Goal: Task Accomplishment & Management: Manage account settings

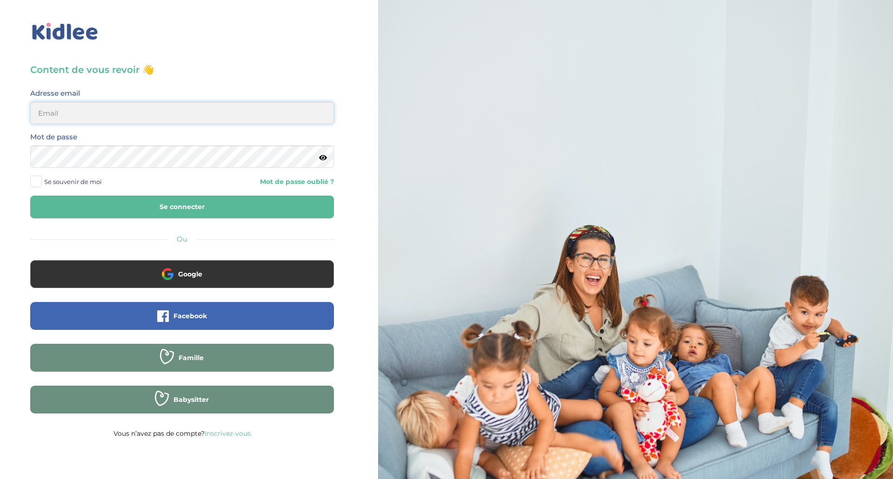
click at [163, 110] on input "email" at bounding box center [182, 113] width 304 height 22
type input "[PERSON_NAME][EMAIL_ADDRESS][DOMAIN_NAME]"
click at [30, 196] on button "Se connecter" at bounding box center [182, 207] width 304 height 23
click at [111, 115] on input "email" at bounding box center [182, 113] width 304 height 22
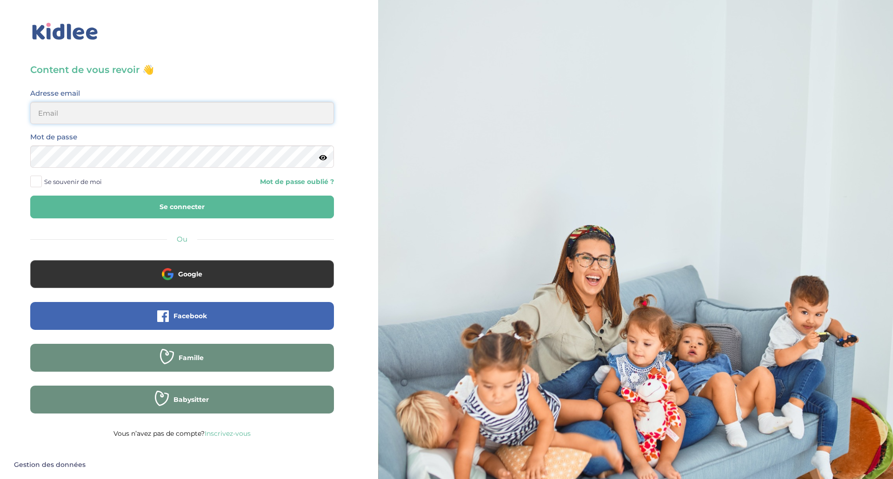
click at [111, 115] on input "email" at bounding box center [182, 113] width 304 height 22
type input "[PERSON_NAME][EMAIL_ADDRESS][DOMAIN_NAME]"
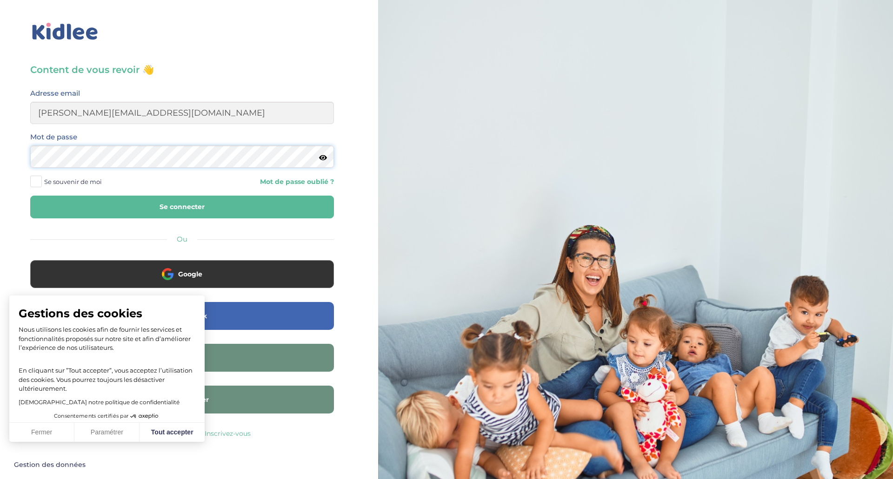
click at [30, 196] on button "Se connecter" at bounding box center [182, 207] width 304 height 23
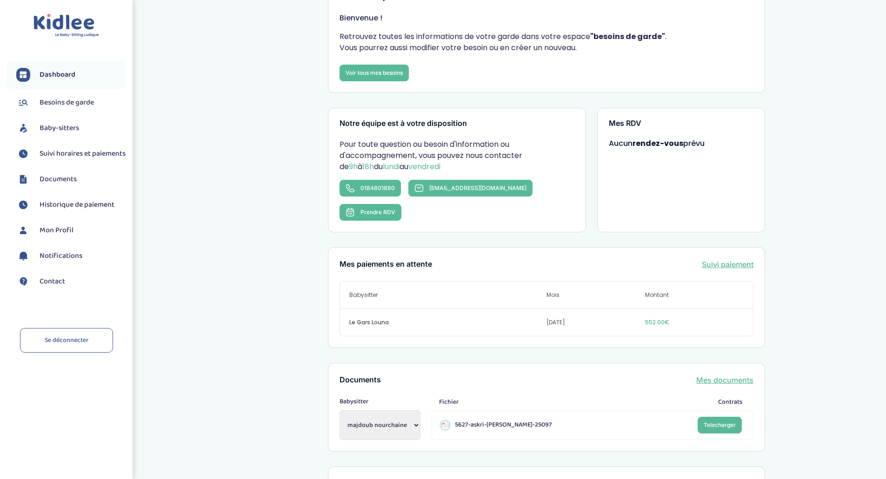
scroll to position [92, 0]
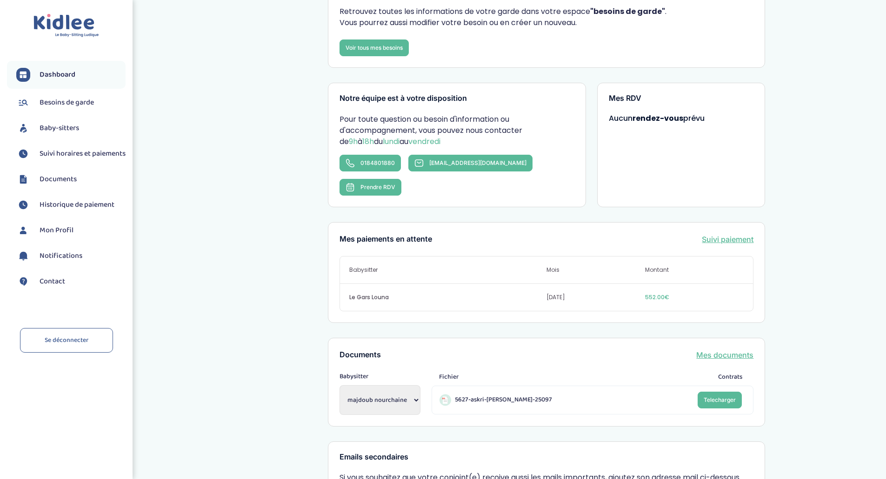
click at [61, 151] on span "Suivi horaires et paiements" at bounding box center [83, 153] width 86 height 11
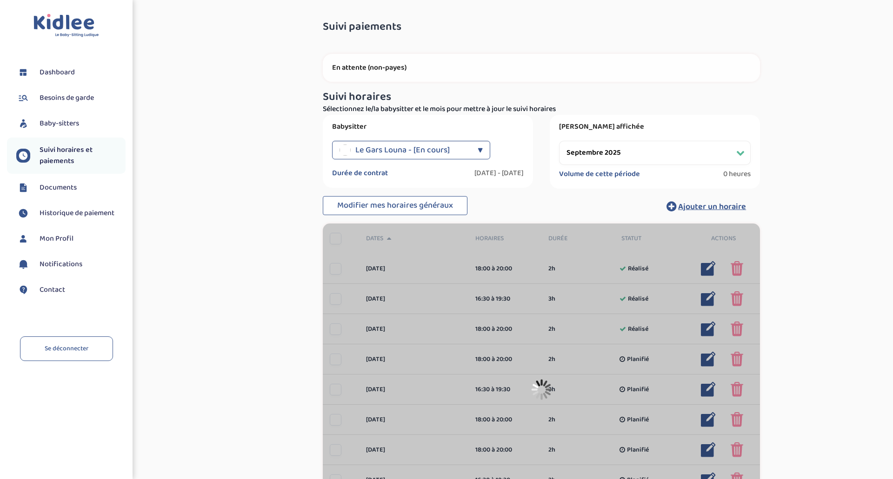
select select "septembre 2025"
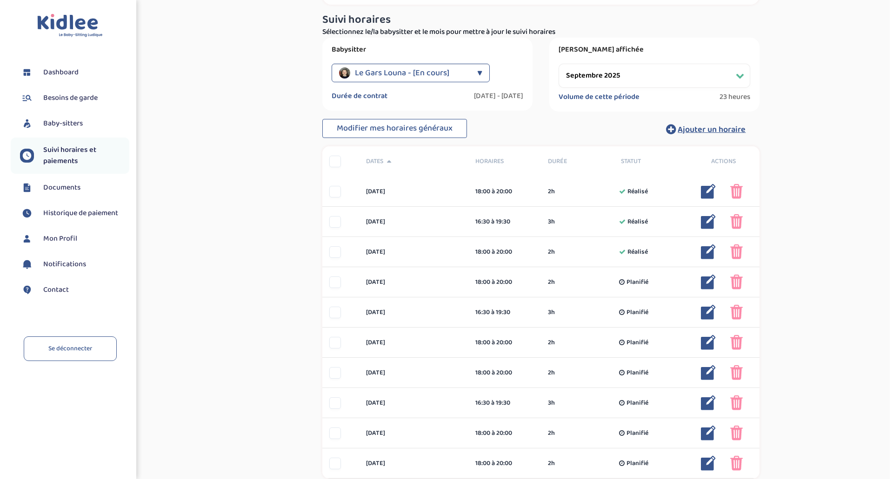
scroll to position [91, 0]
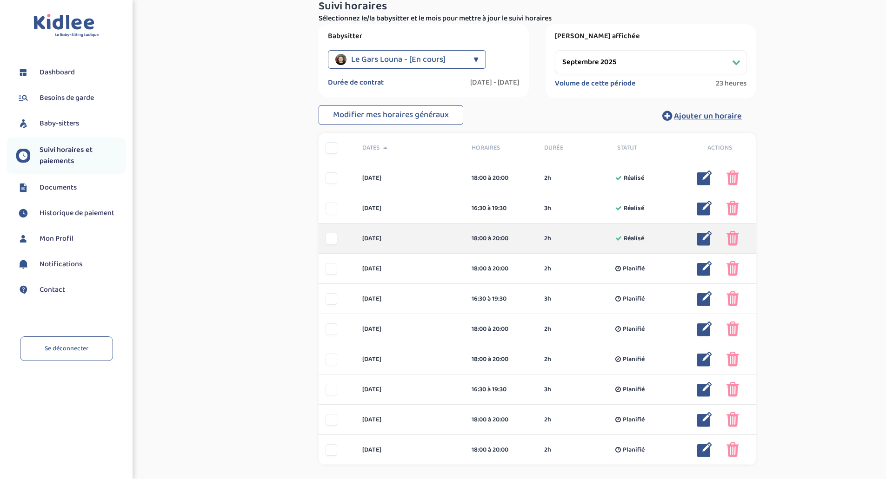
click at [703, 238] on img at bounding box center [704, 238] width 15 height 15
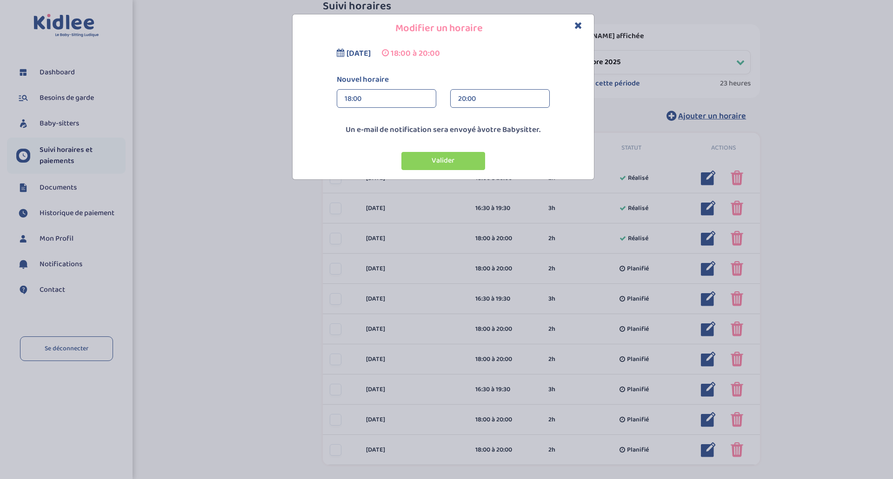
click at [579, 24] on icon "Close" at bounding box center [578, 25] width 8 height 10
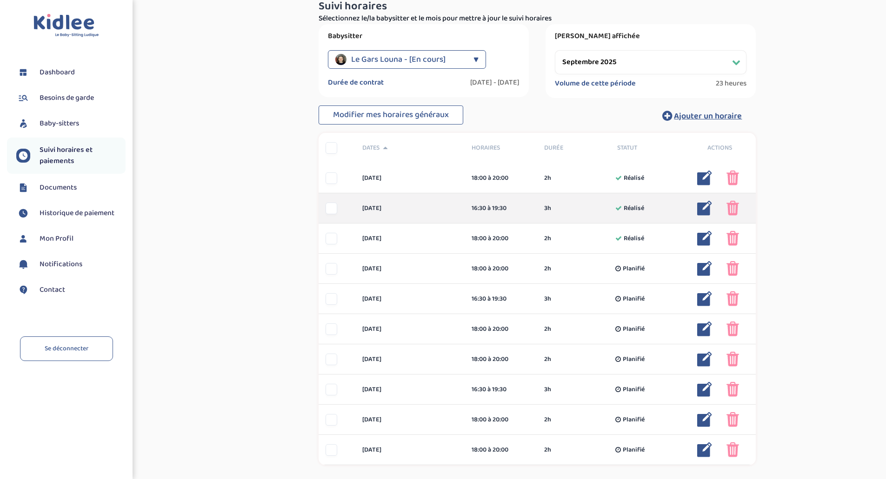
click at [707, 215] on img at bounding box center [704, 208] width 15 height 15
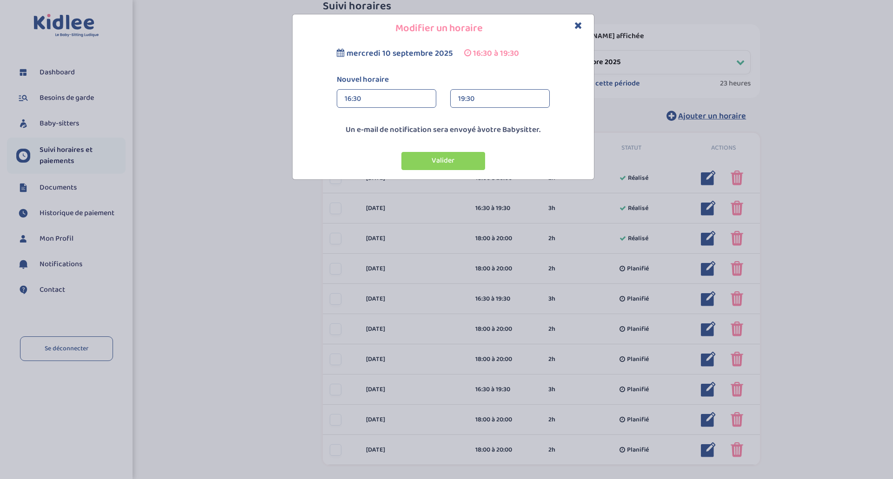
click at [355, 103] on div "16:30" at bounding box center [387, 99] width 84 height 19
click at [360, 125] on div "18:00" at bounding box center [386, 119] width 99 height 23
click at [486, 94] on div "19:30" at bounding box center [500, 99] width 84 height 19
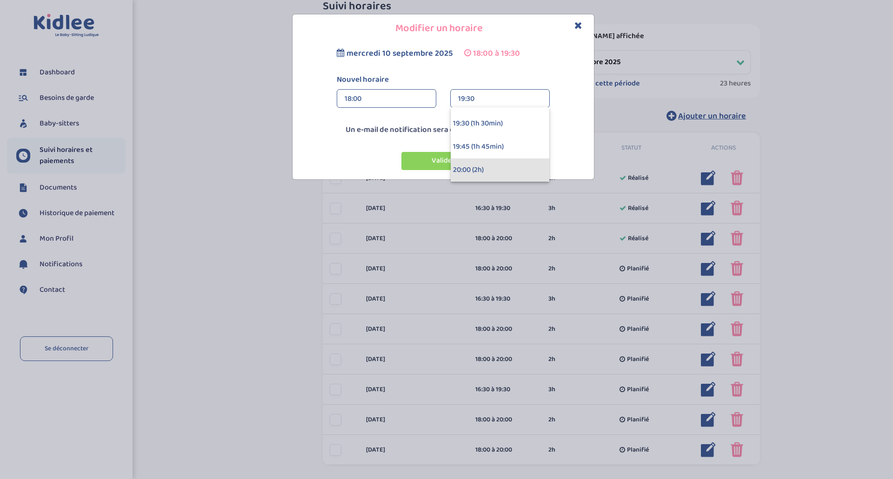
click at [499, 171] on div "20:00 (2h)" at bounding box center [500, 170] width 99 height 23
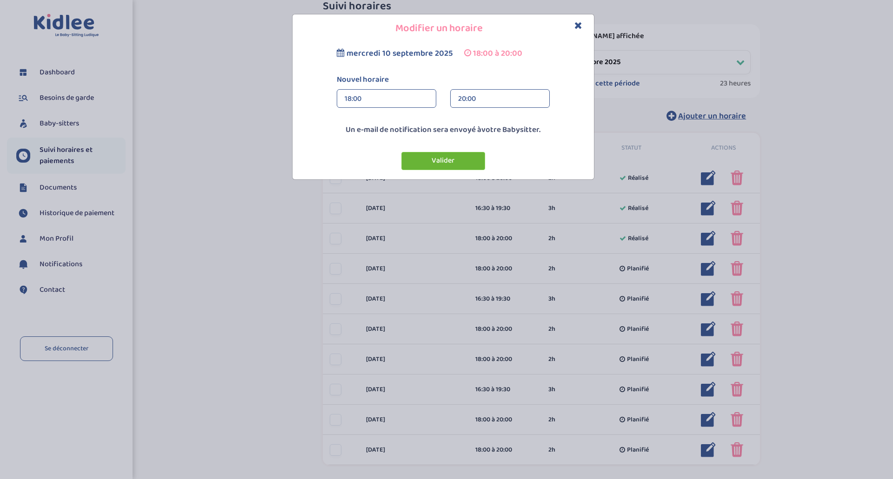
click at [447, 162] on button "Valider" at bounding box center [443, 161] width 84 height 18
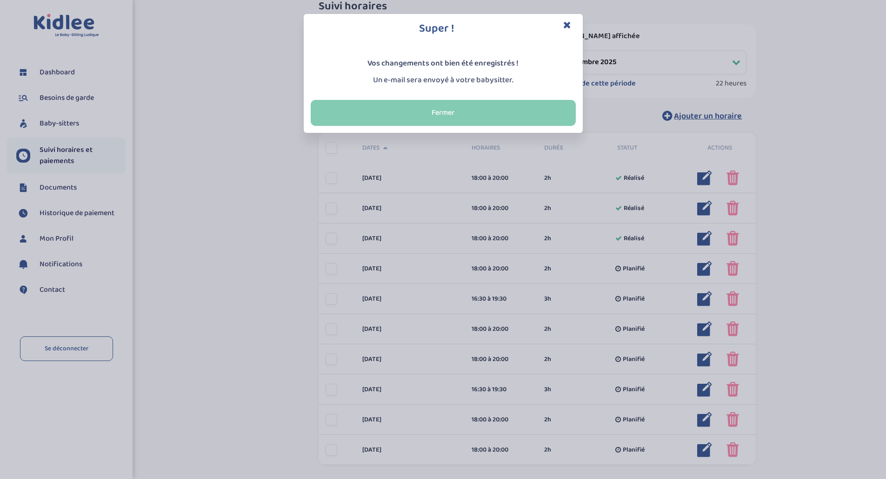
click at [487, 118] on button "Fermer" at bounding box center [443, 113] width 265 height 26
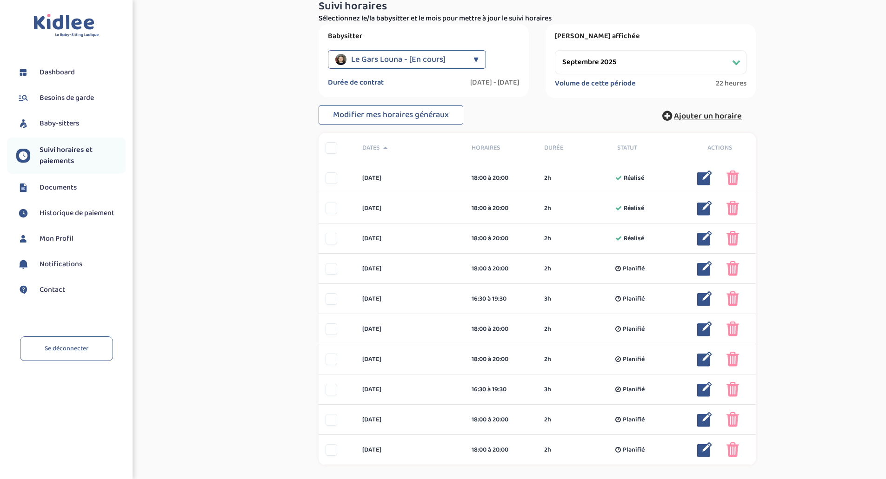
click at [704, 118] on span "Ajouter un horaire" at bounding box center [708, 116] width 68 height 13
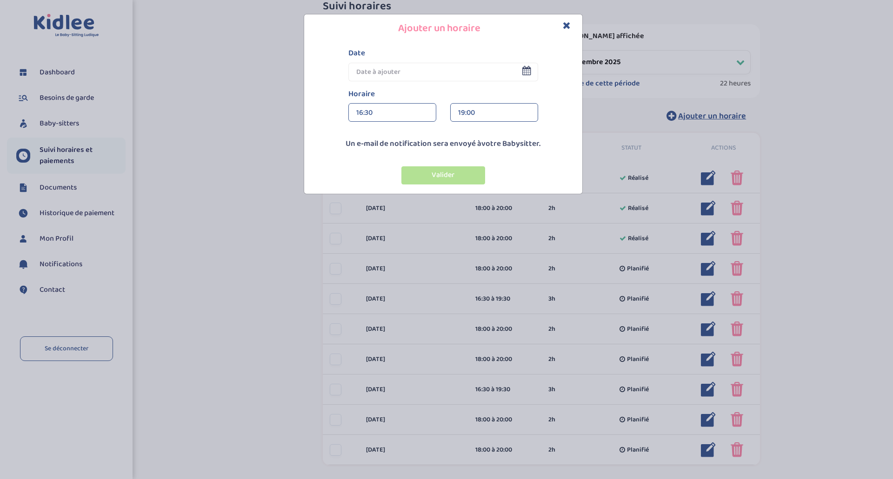
click at [525, 71] on icon at bounding box center [526, 70] width 9 height 9
click at [469, 71] on input "text" at bounding box center [443, 72] width 190 height 19
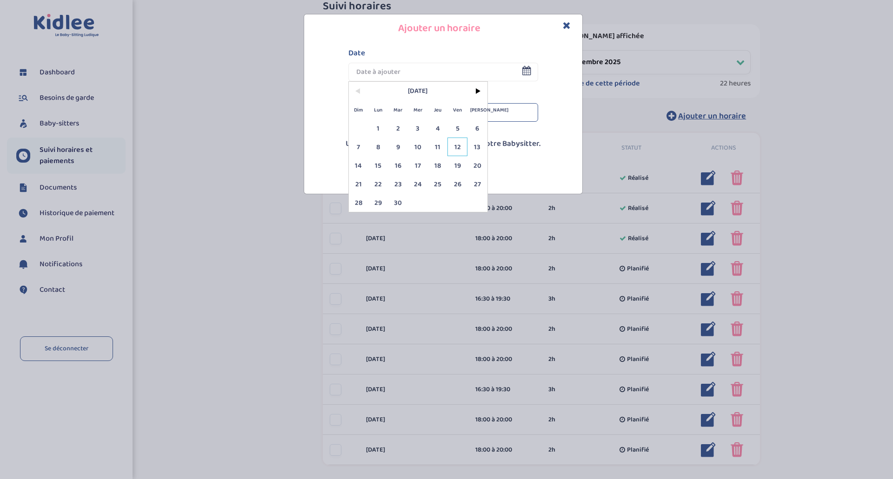
click at [452, 145] on span "12" at bounding box center [457, 147] width 20 height 19
type input "[DATE]"
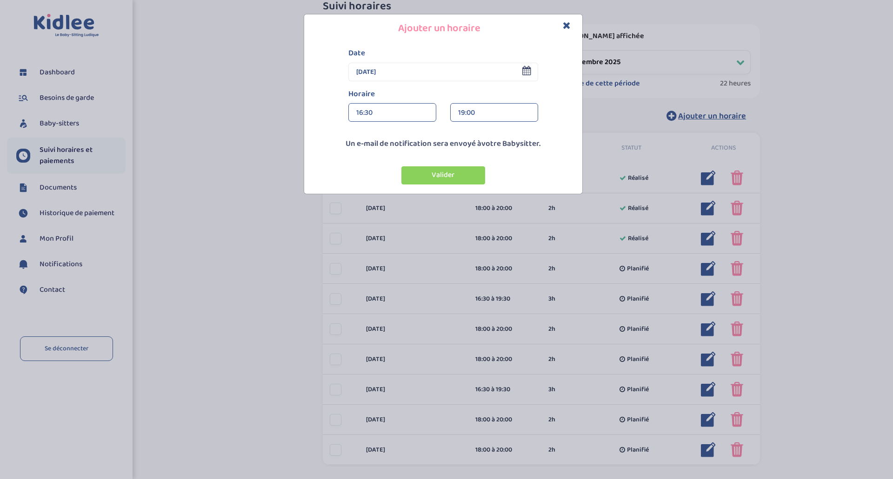
click at [382, 107] on div "16:30" at bounding box center [392, 113] width 72 height 19
click at [374, 184] on div "19:00" at bounding box center [392, 182] width 87 height 23
click at [462, 113] on div "19:15" at bounding box center [494, 113] width 72 height 19
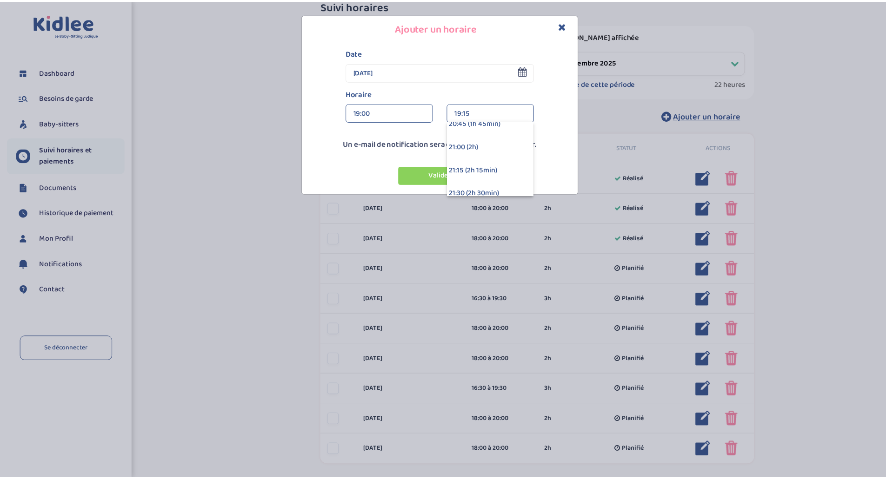
scroll to position [167, 0]
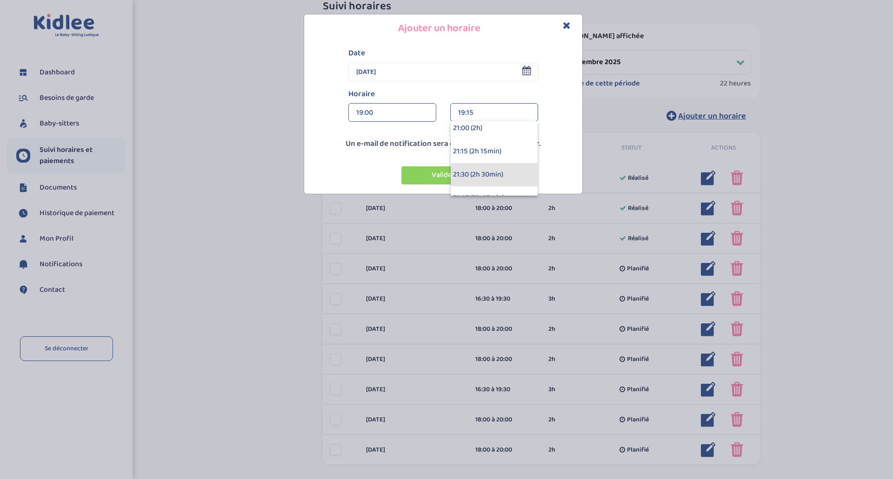
click at [493, 184] on div "21:30 (2h 30min)" at bounding box center [494, 174] width 87 height 23
click at [439, 175] on button "Valider" at bounding box center [443, 175] width 84 height 18
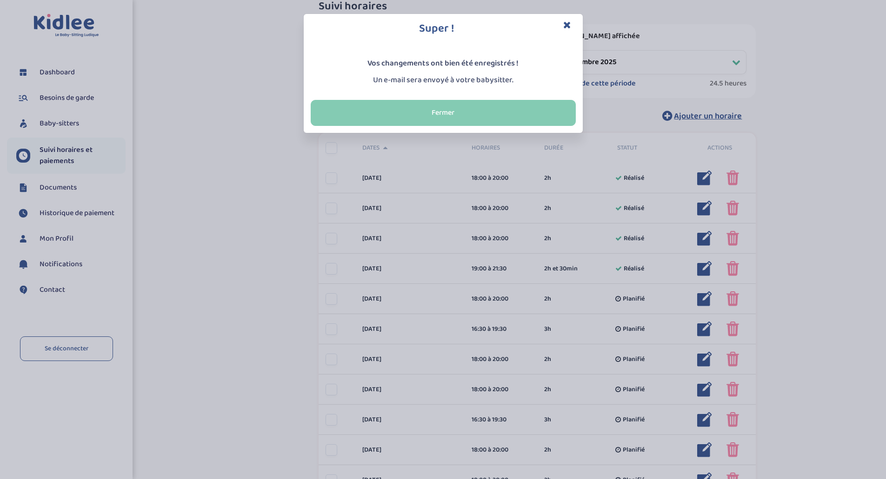
click at [455, 109] on button "Fermer" at bounding box center [443, 113] width 265 height 26
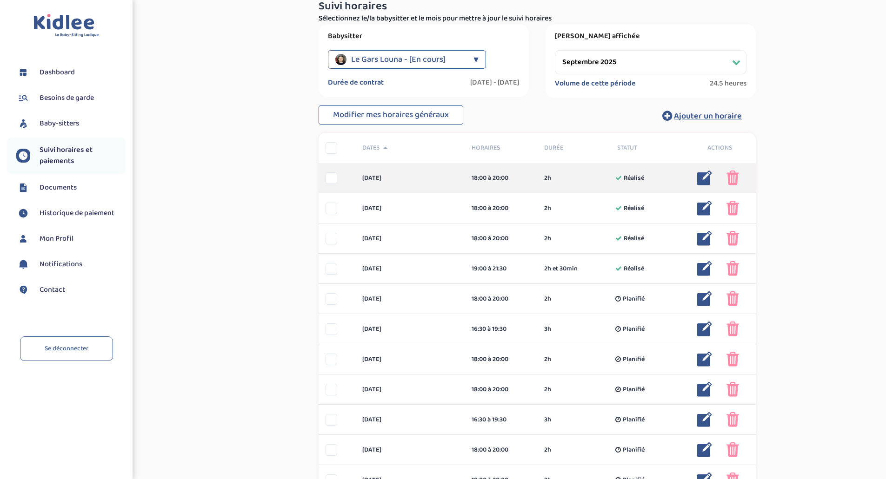
click at [728, 185] on img at bounding box center [732, 178] width 13 height 15
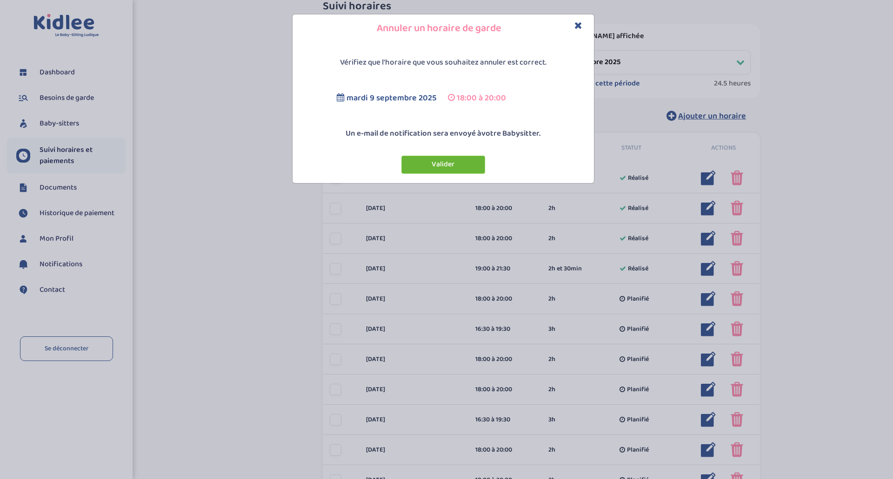
click at [450, 168] on button "Valider" at bounding box center [443, 165] width 84 height 18
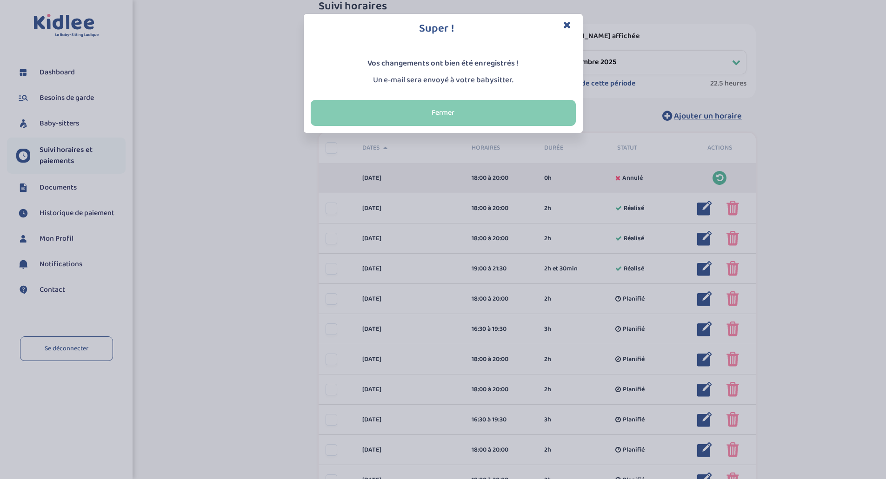
click at [485, 108] on button "Fermer" at bounding box center [443, 113] width 265 height 26
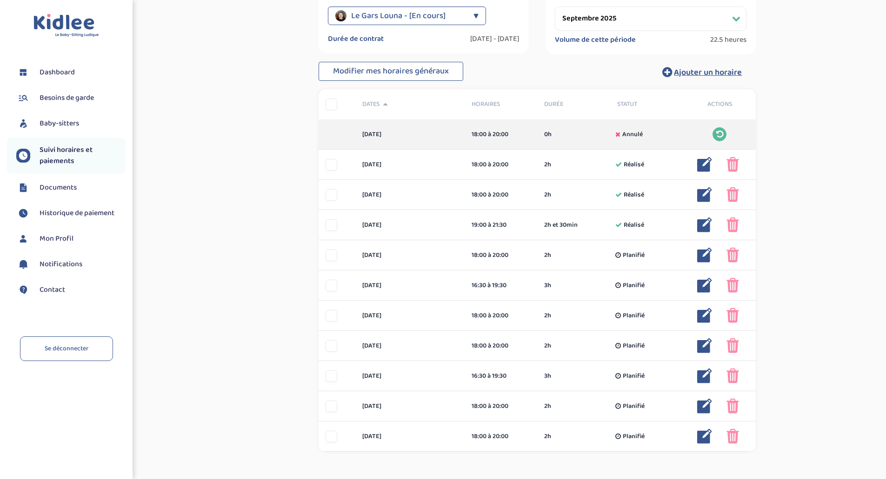
scroll to position [137, 0]
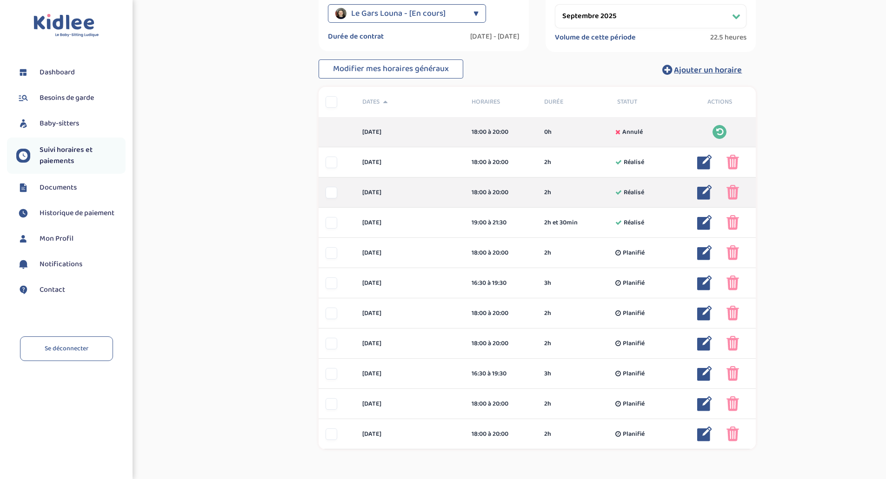
click at [730, 189] on img at bounding box center [732, 192] width 13 height 15
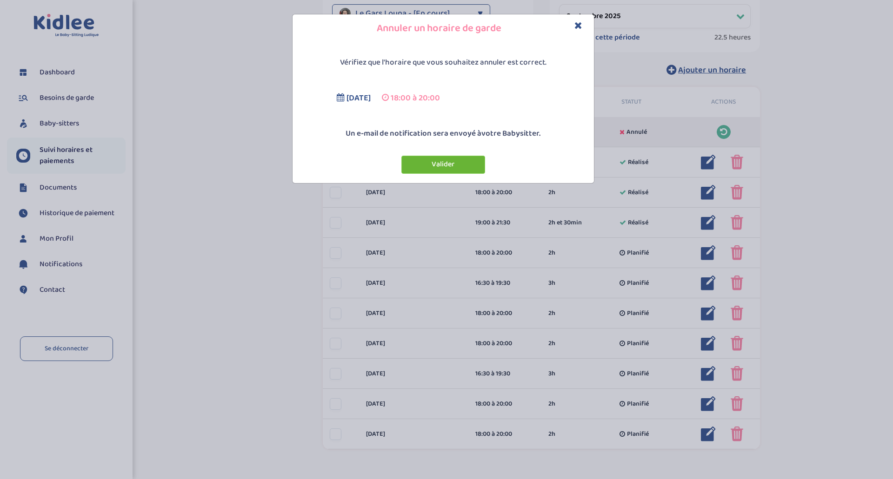
click at [475, 166] on button "Valider" at bounding box center [443, 165] width 84 height 18
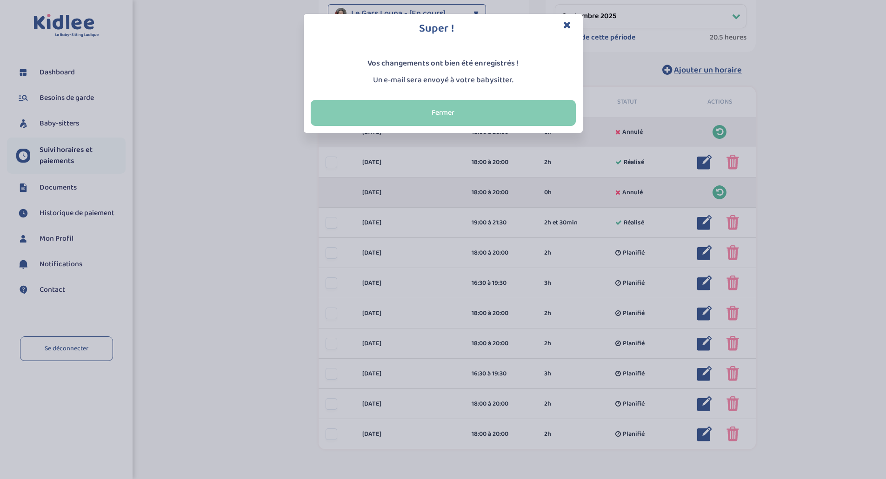
click at [455, 117] on button "Fermer" at bounding box center [443, 113] width 265 height 26
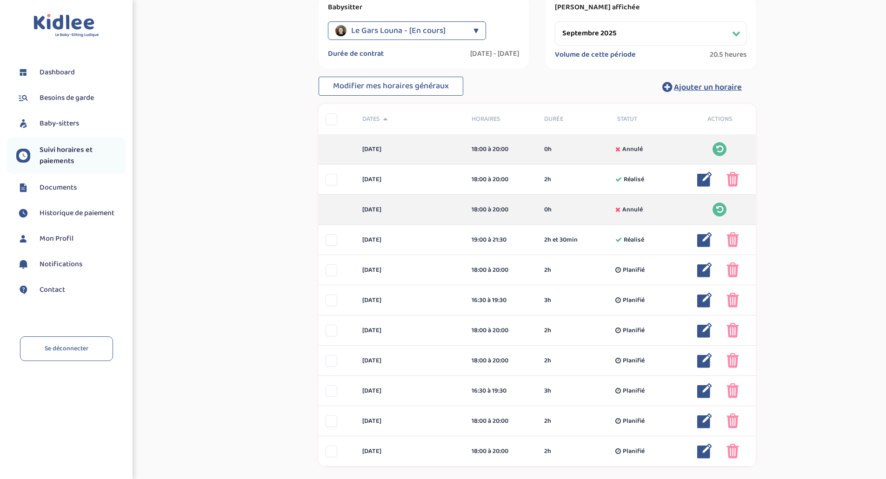
scroll to position [155, 0]
